Goal: Information Seeking & Learning: Learn about a topic

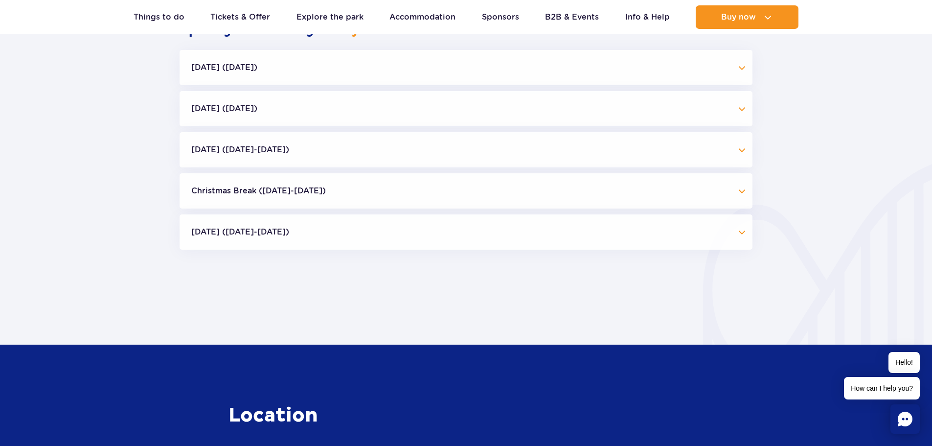
scroll to position [892, 0]
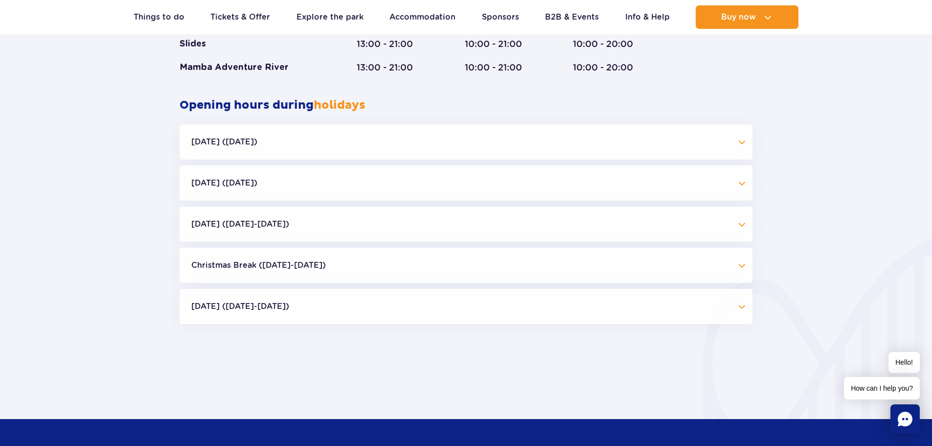
click at [279, 224] on button "Independence Day (09.11-11.11.25)" at bounding box center [466, 223] width 573 height 35
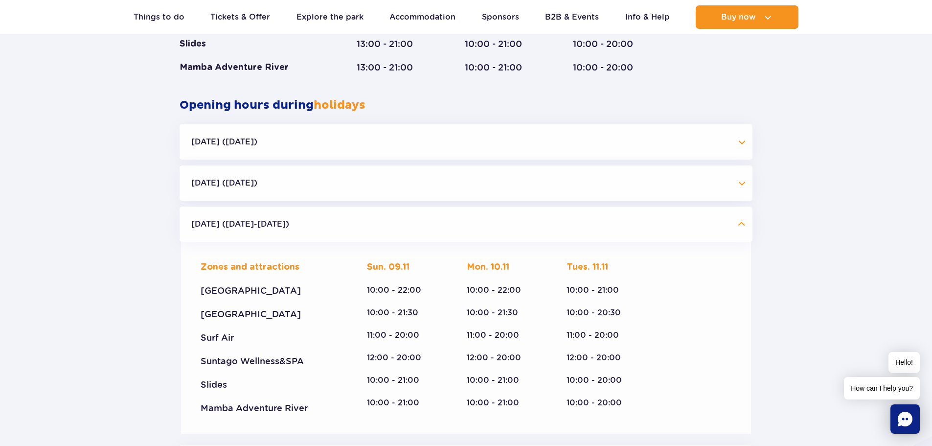
click at [388, 227] on button "Independence Day (09.11-11.11.25)" at bounding box center [466, 223] width 573 height 35
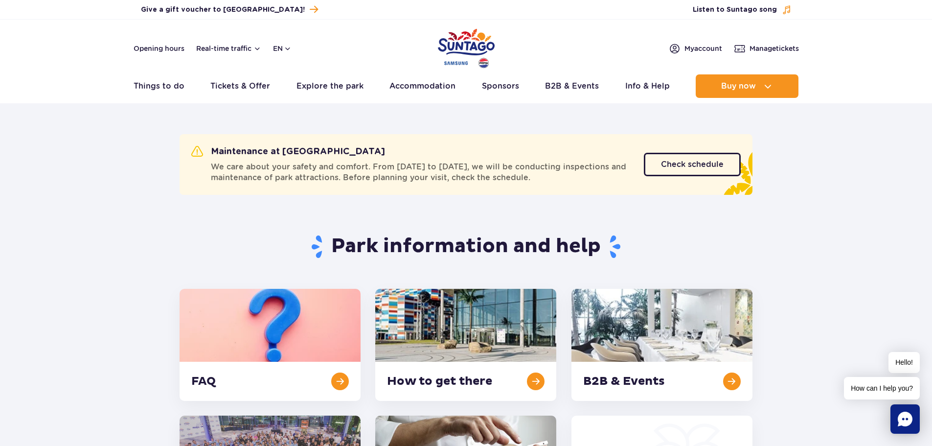
scroll to position [0, 0]
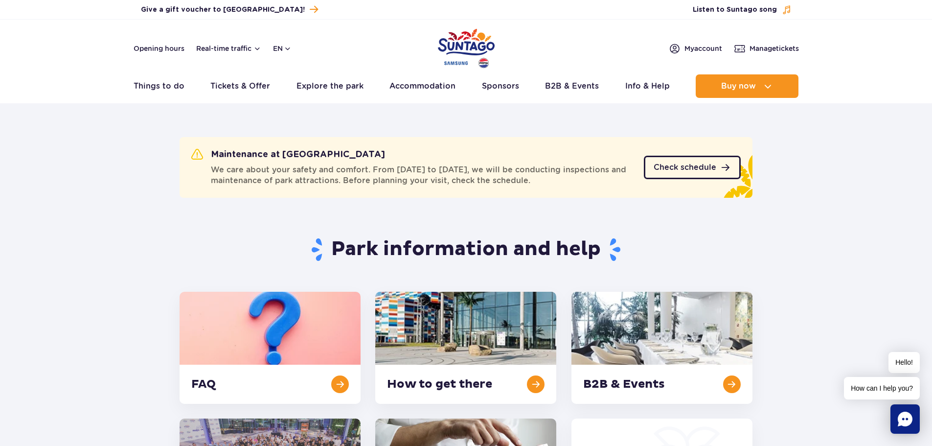
click at [680, 170] on span "Check schedule" at bounding box center [685, 167] width 63 height 8
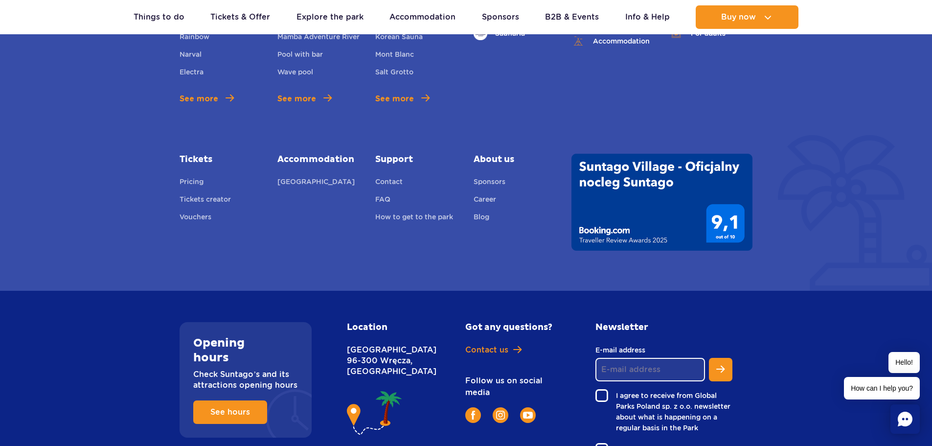
scroll to position [928, 0]
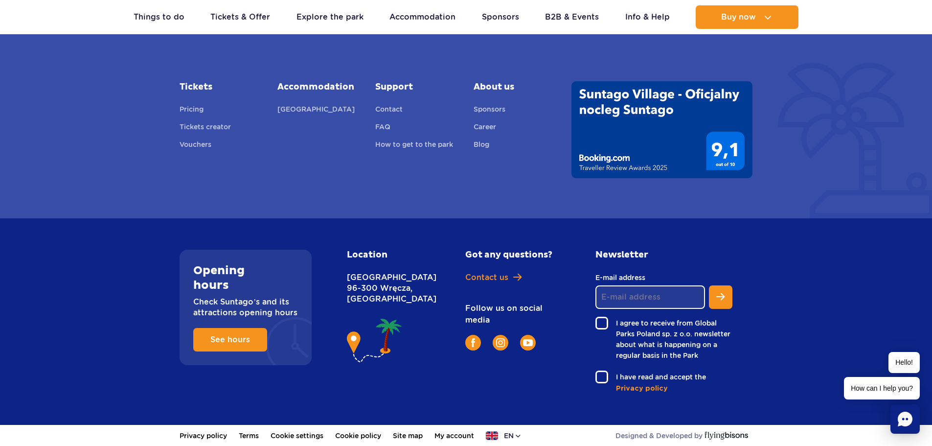
drag, startPoint x: 878, startPoint y: 309, endPoint x: 875, endPoint y: 463, distance: 154.1
drag, startPoint x: 875, startPoint y: 463, endPoint x: 795, endPoint y: 232, distance: 244.3
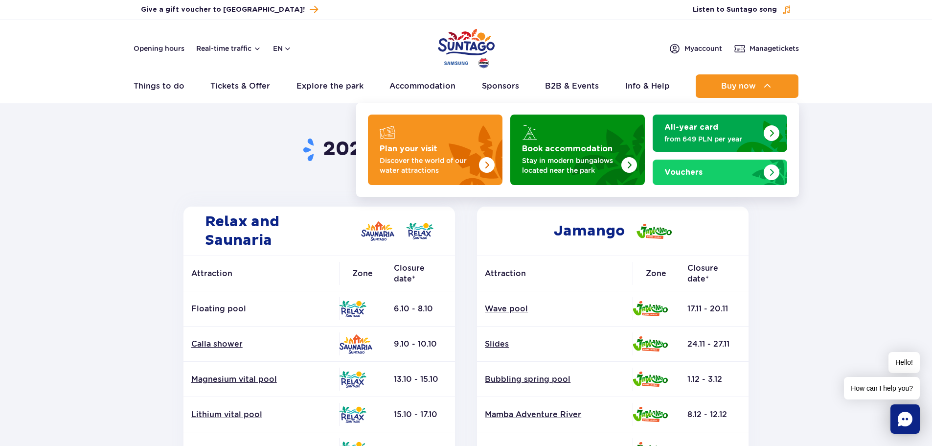
drag, startPoint x: 736, startPoint y: 78, endPoint x: 875, endPoint y: 40, distance: 144.1
click at [875, 40] on header "Opening hours Real-time traffic en PL EN UA My account Manage tickets Real-time…" at bounding box center [466, 62] width 932 height 84
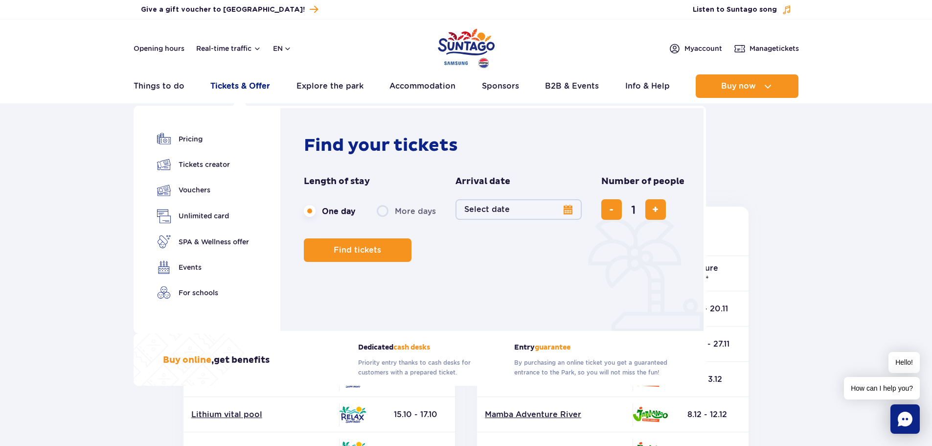
click at [240, 86] on link "Tickets & Offer" at bounding box center [240, 85] width 60 height 23
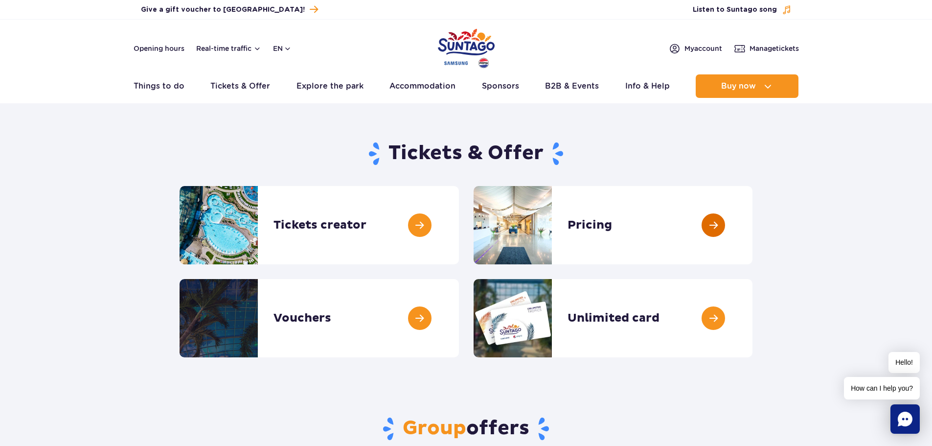
click at [752, 225] on link at bounding box center [752, 225] width 0 height 78
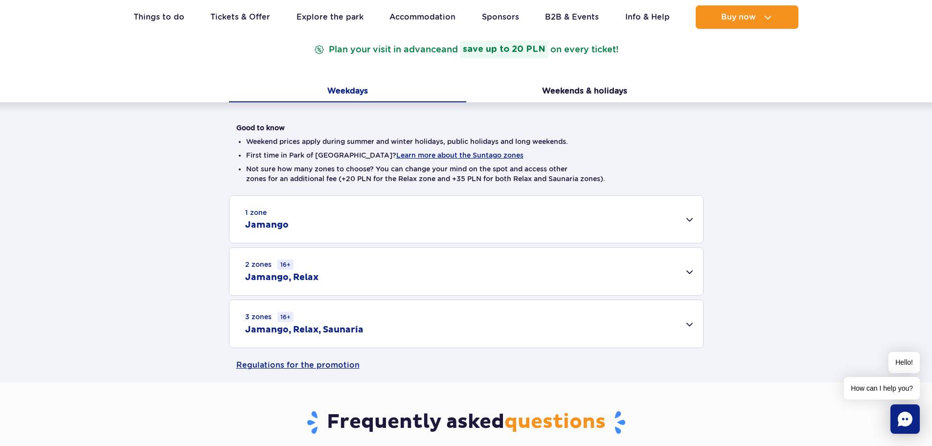
scroll to position [169, 0]
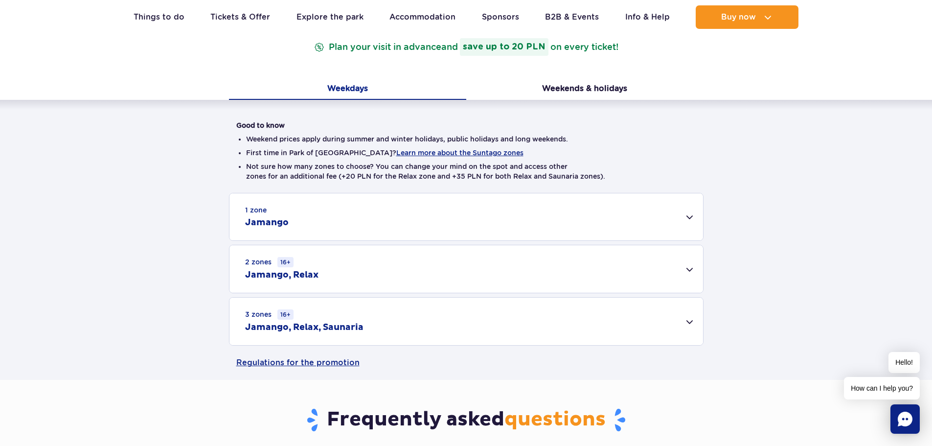
click at [671, 215] on div "1 zone Jamango" at bounding box center [465, 216] width 473 height 47
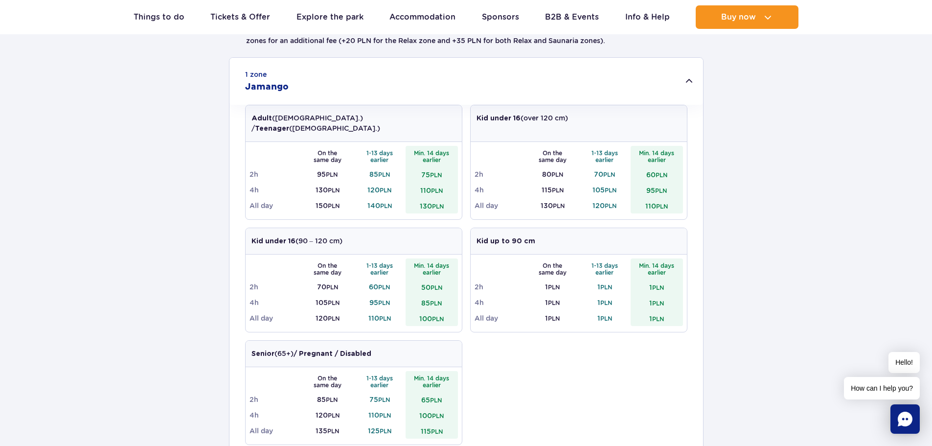
scroll to position [325, 0]
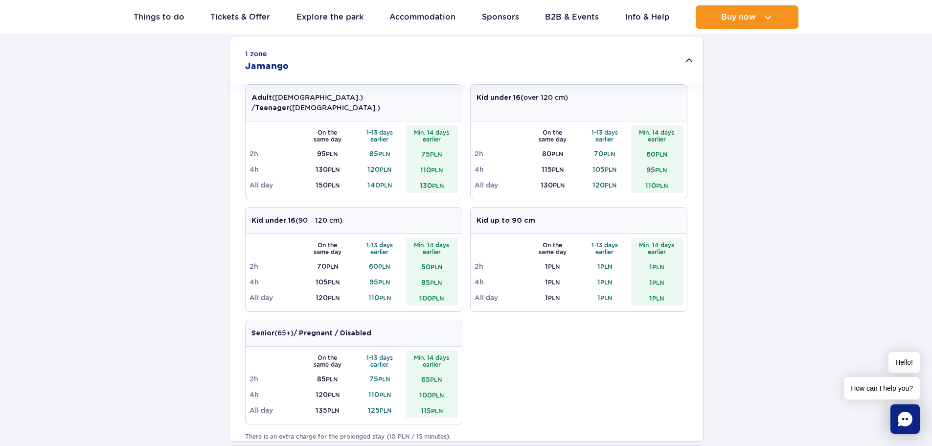
drag, startPoint x: 928, startPoint y: 130, endPoint x: 724, endPoint y: 97, distance: 206.6
click at [724, 97] on div "1 zone Jamango Adult (18 – 65 y.o.) / Teenager (16 – 18 y.o.) On the same day 1…" at bounding box center [466, 291] width 932 height 509
drag, startPoint x: 539, startPoint y: 175, endPoint x: 565, endPoint y: 173, distance: 26.9
click at [565, 177] on td "130 PLN" at bounding box center [552, 185] width 52 height 16
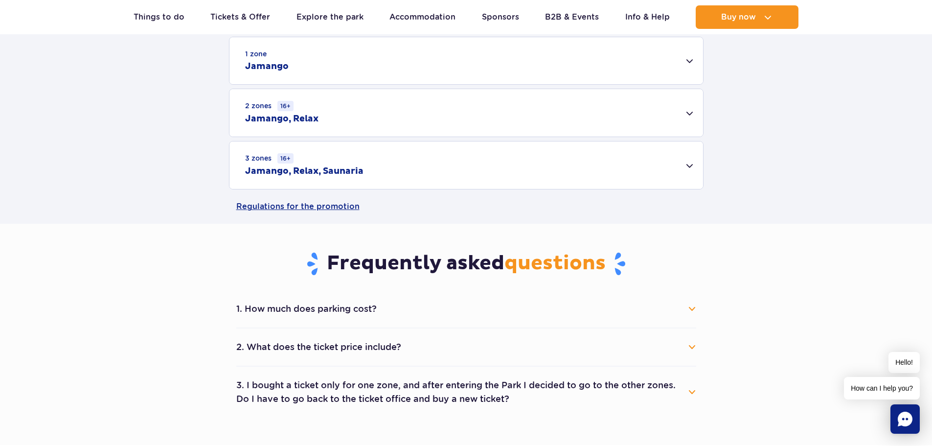
click at [494, 67] on div "1 zone Jamango" at bounding box center [465, 60] width 473 height 47
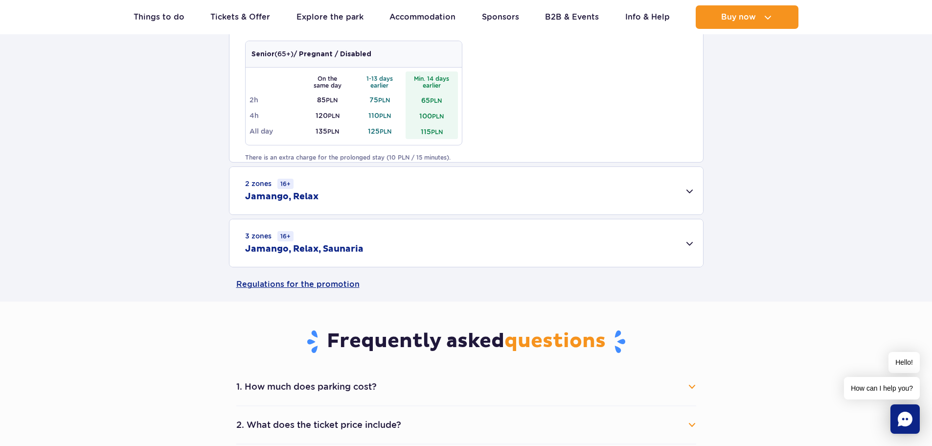
scroll to position [614, 0]
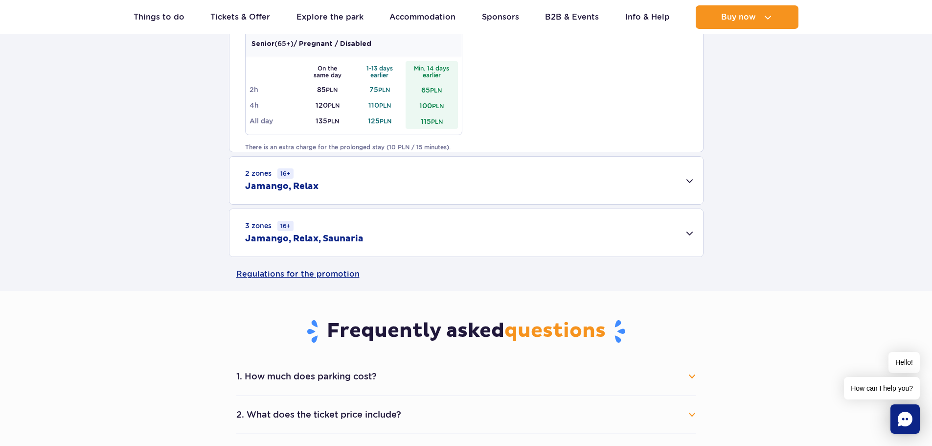
click at [690, 175] on div "2 zones 16+ Jamango, Relax" at bounding box center [465, 180] width 473 height 47
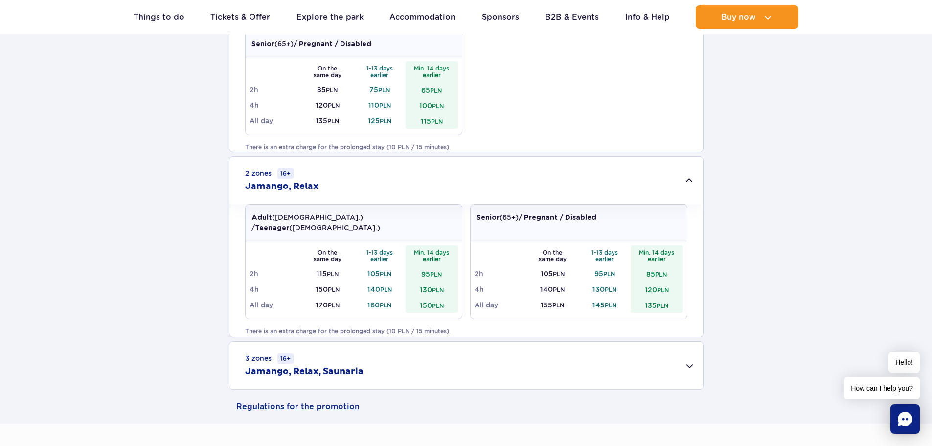
click at [690, 176] on div "2 zones 16+ Jamango, Relax" at bounding box center [465, 180] width 473 height 47
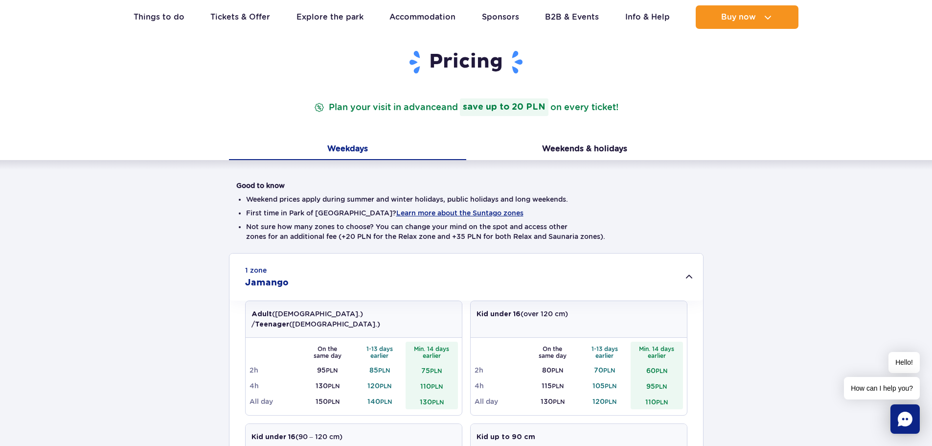
scroll to position [0, 0]
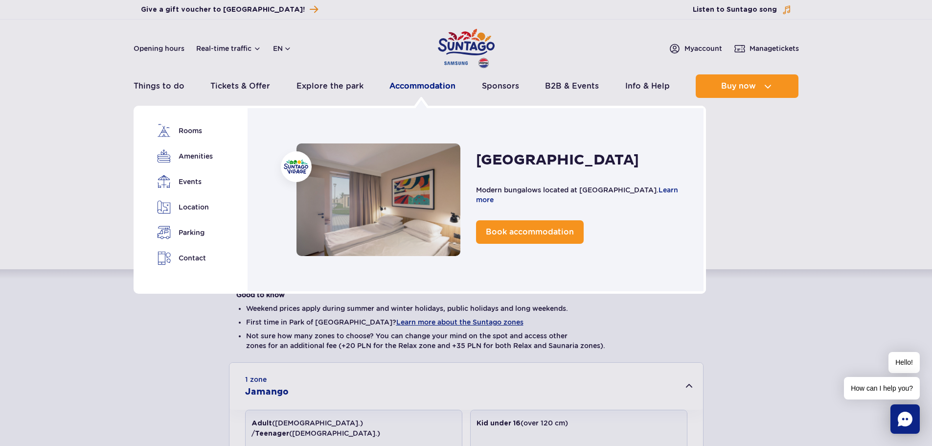
click at [412, 91] on link "Accommodation" at bounding box center [422, 85] width 66 height 23
